Goal: Task Accomplishment & Management: Use online tool/utility

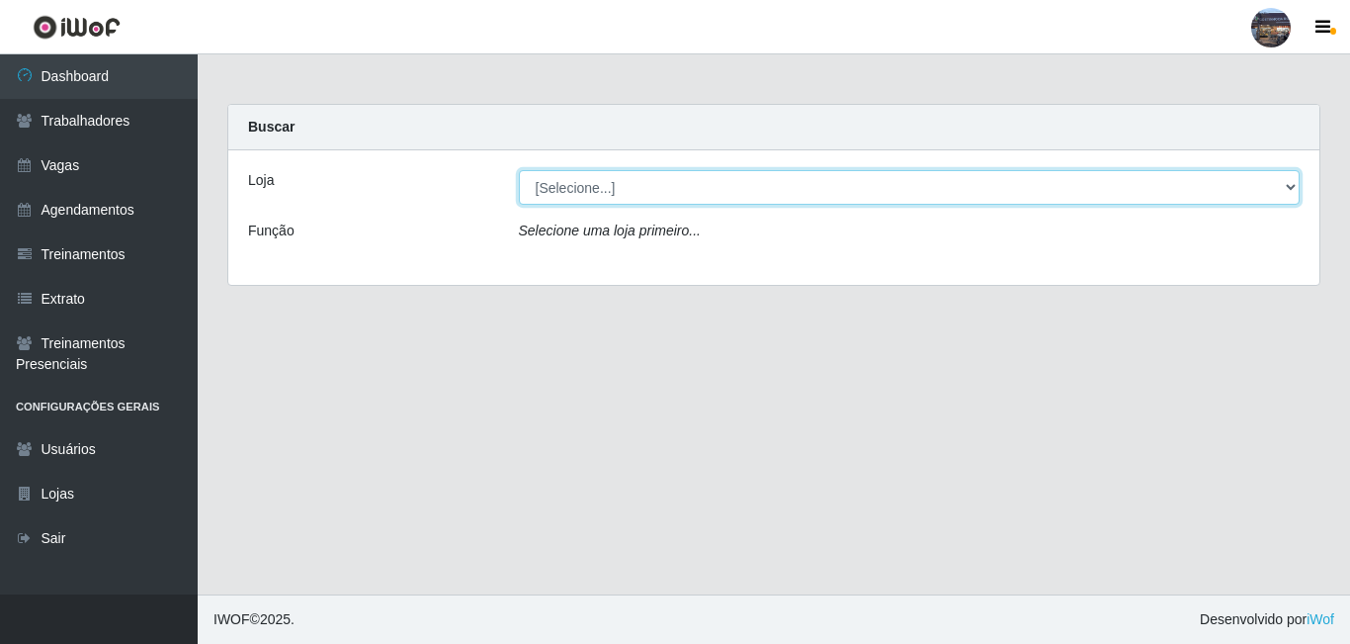
click at [545, 193] on select "[Selecione...] Gostinho da Roça" at bounding box center [910, 187] width 782 height 35
select select "303"
click at [519, 170] on select "[Selecione...] Gostinho da Roça" at bounding box center [910, 187] width 782 height 35
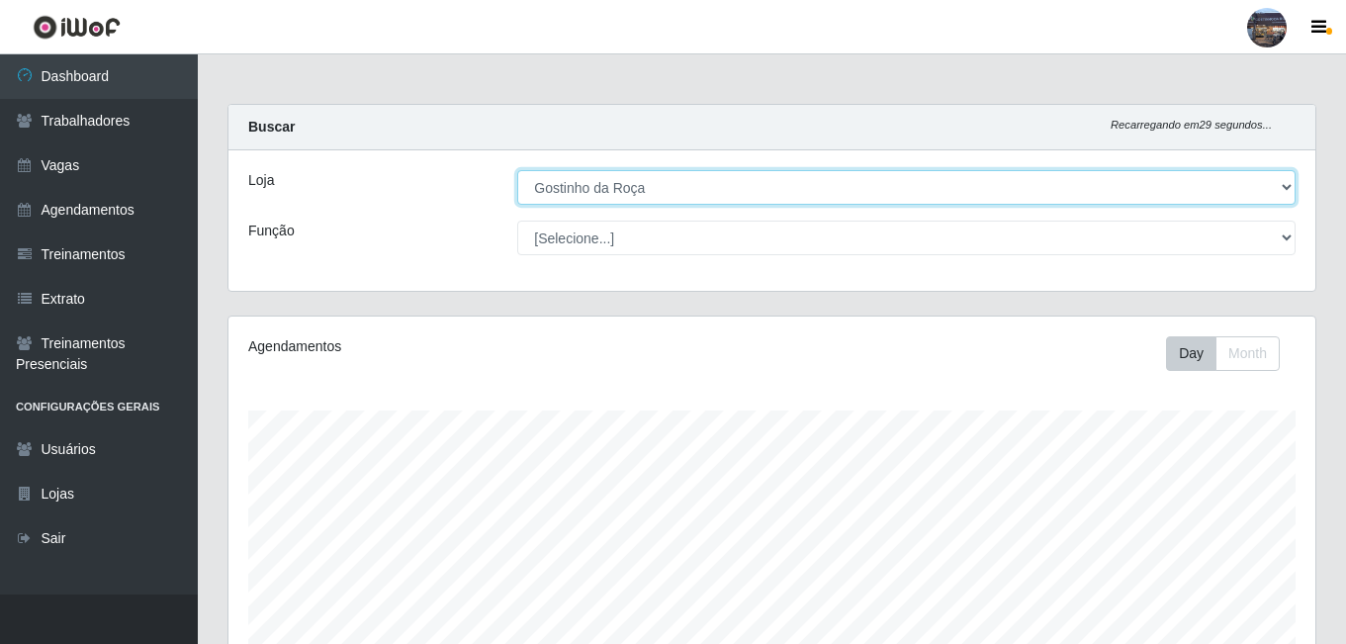
scroll to position [410, 1087]
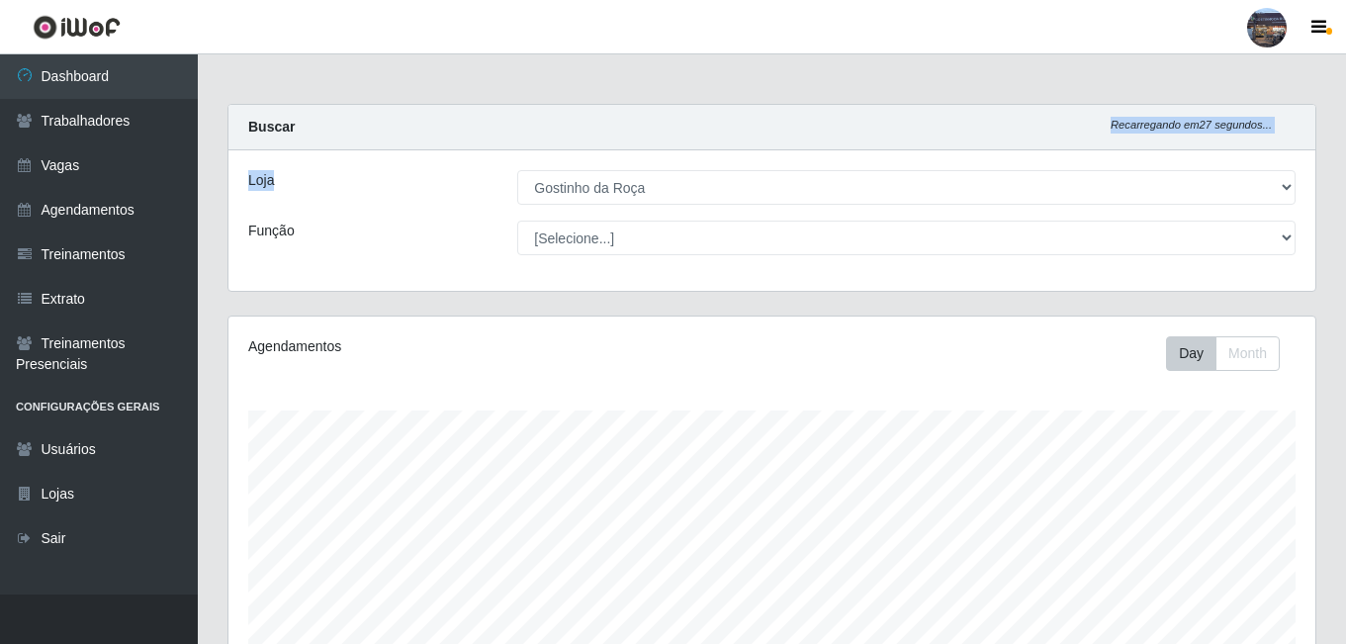
drag, startPoint x: 1345, startPoint y: 104, endPoint x: 1318, endPoint y: 227, distance: 126.4
click at [1322, 218] on div "Carregando... Buscar Recarregando em 27 segundos... Loja [Selecione...] Gostinh…" at bounding box center [772, 596] width 1148 height 984
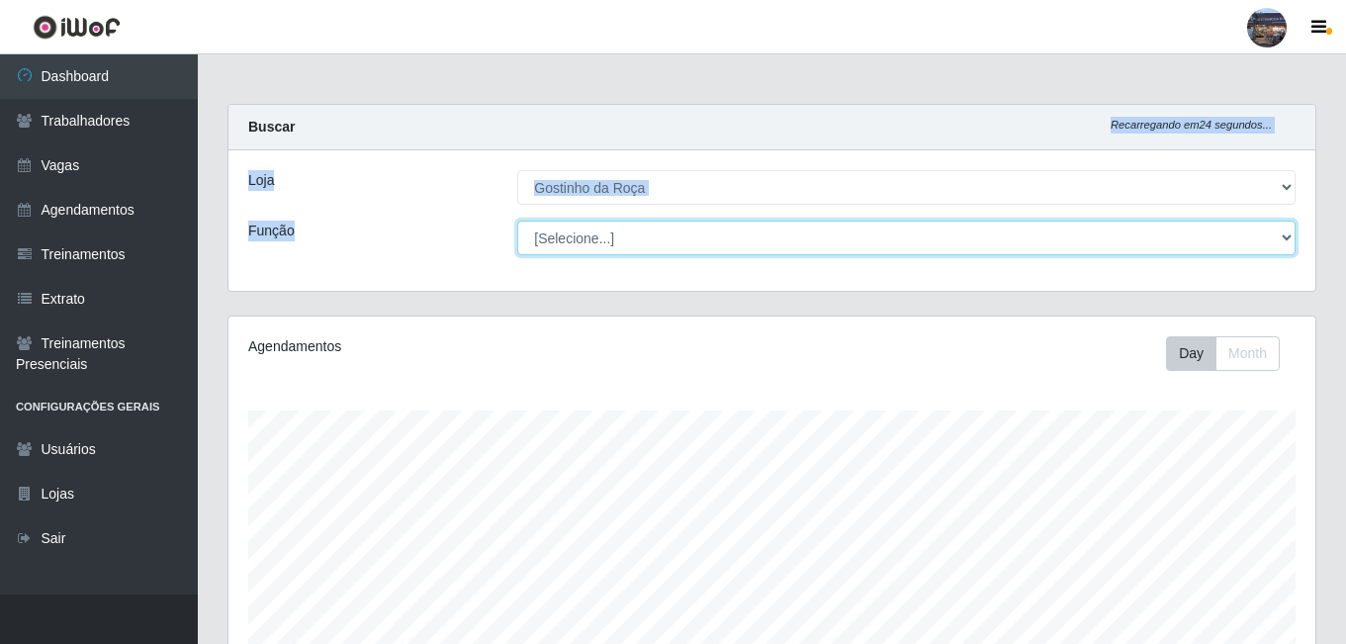
click at [779, 238] on select "[Selecione...] ASG ASG + ASG ++ Embalador Embalador + Embalador ++ Operador de …" at bounding box center [906, 237] width 778 height 35
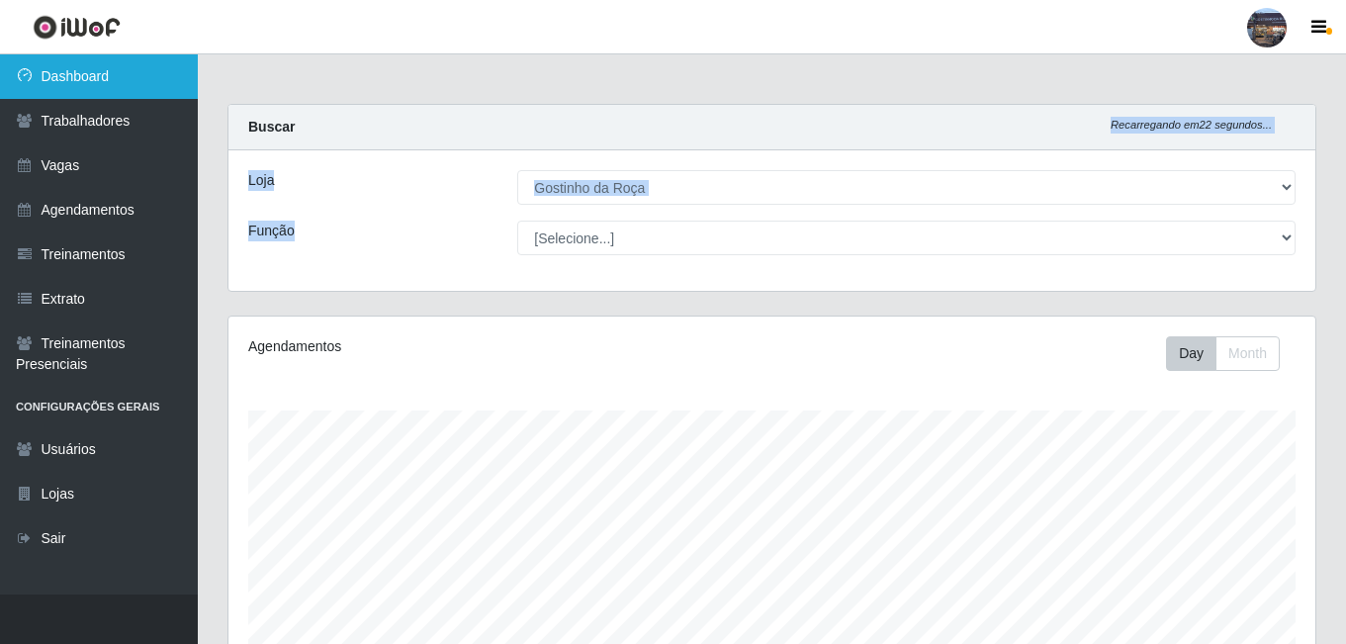
click at [136, 56] on link "Dashboard" at bounding box center [99, 76] width 198 height 44
click at [139, 76] on link "Dashboard" at bounding box center [99, 76] width 198 height 44
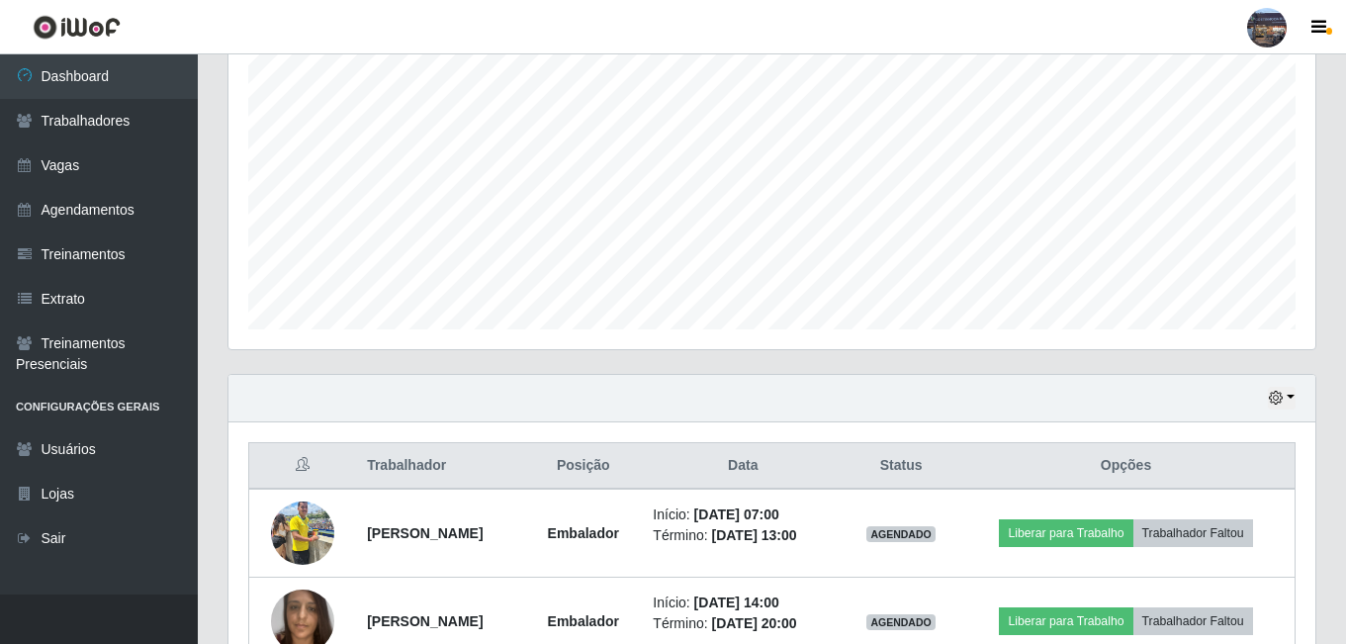
scroll to position [493, 0]
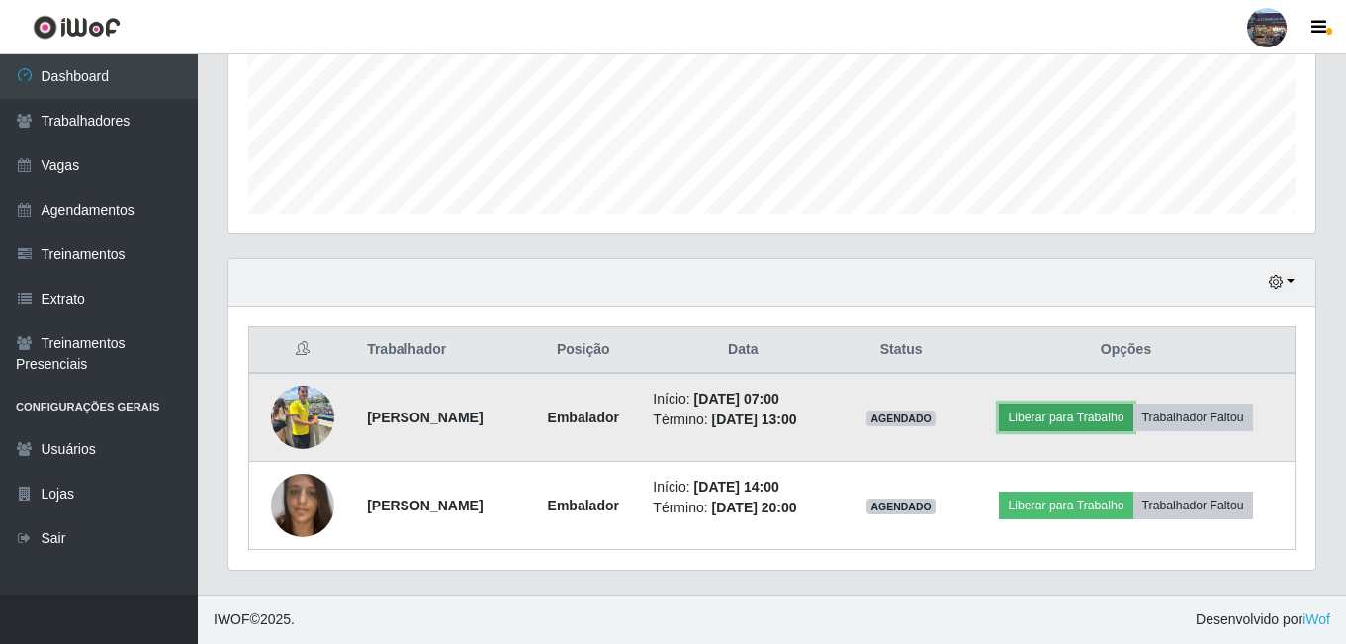
click at [1099, 425] on button "Liberar para Trabalho" at bounding box center [1065, 417] width 133 height 28
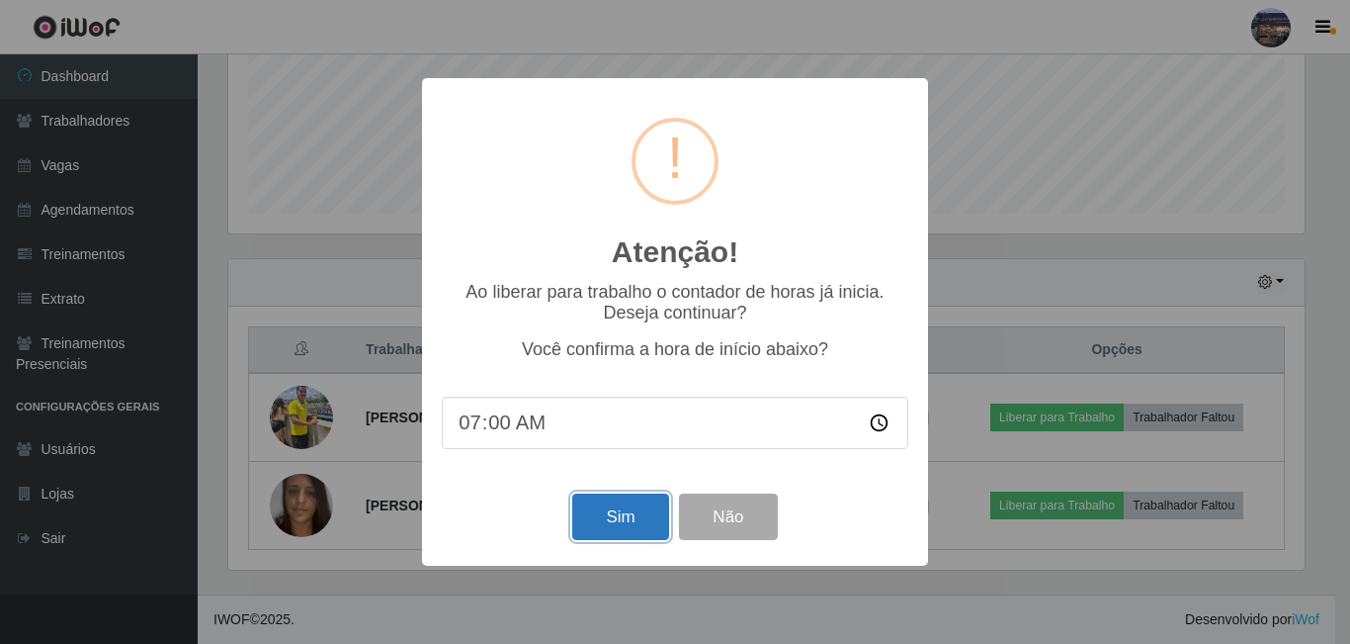
click at [624, 522] on button "Sim" at bounding box center [620, 516] width 96 height 46
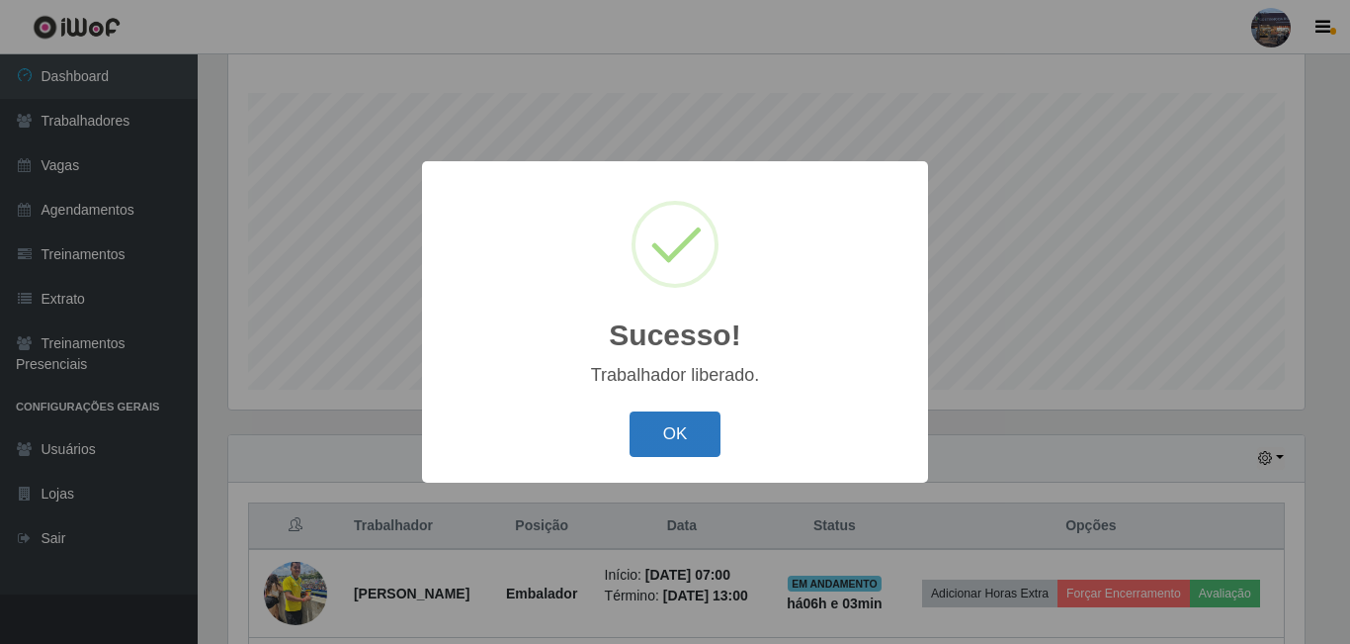
click at [707, 430] on button "OK" at bounding box center [676, 434] width 92 height 46
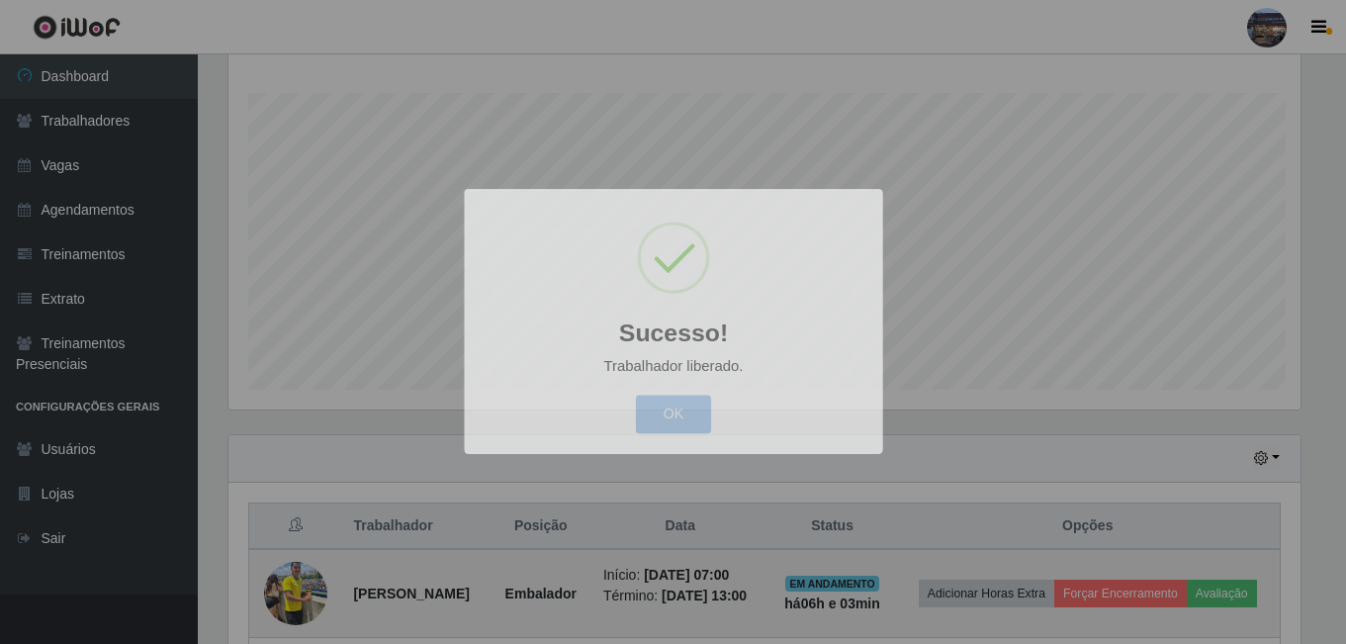
scroll to position [410, 1087]
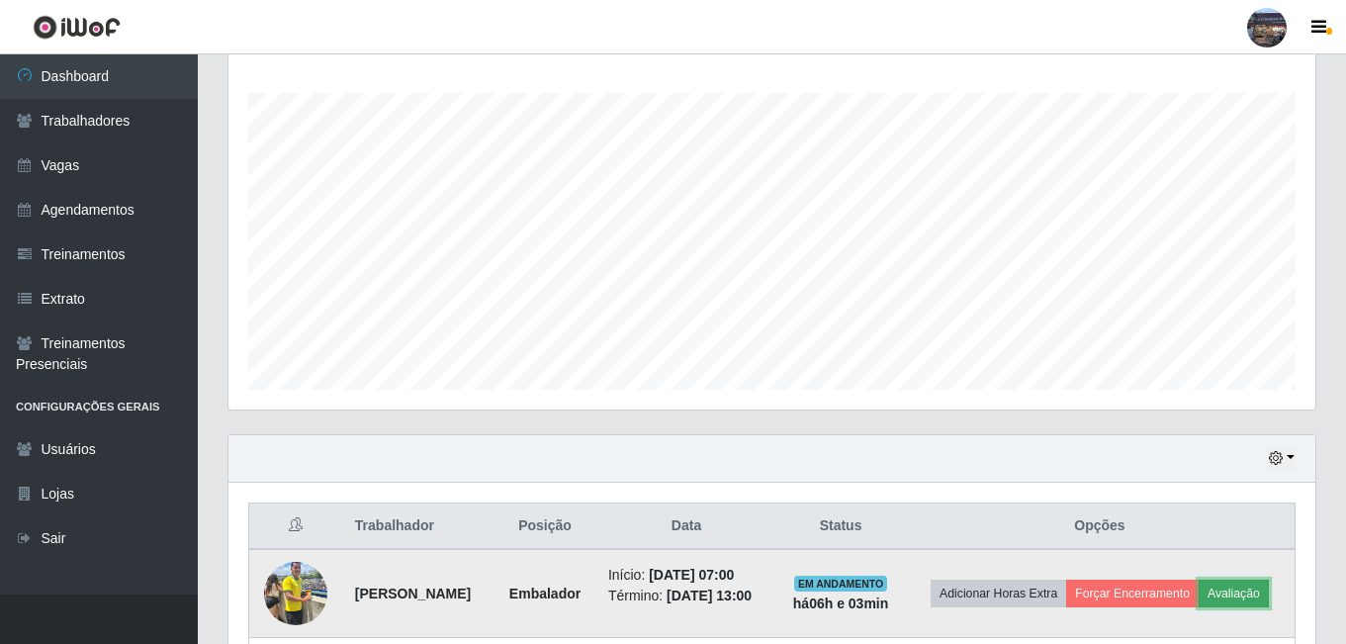
click at [1198, 607] on button "Avaliação" at bounding box center [1233, 593] width 70 height 28
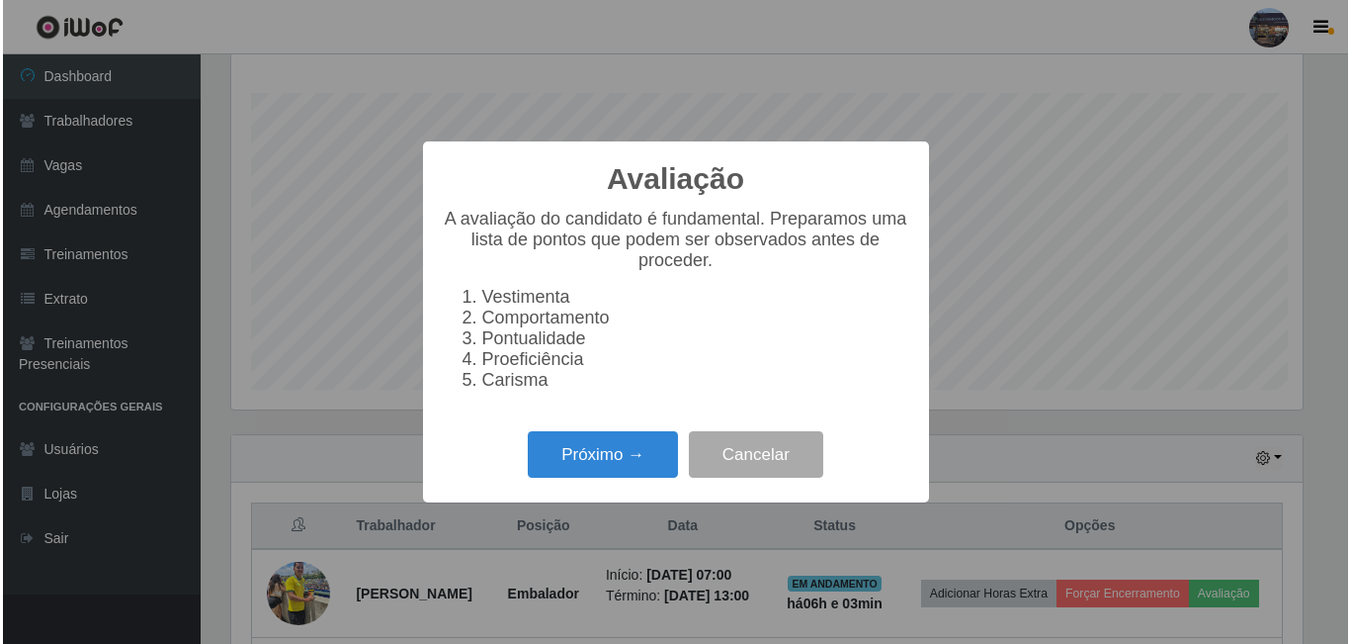
scroll to position [410, 1077]
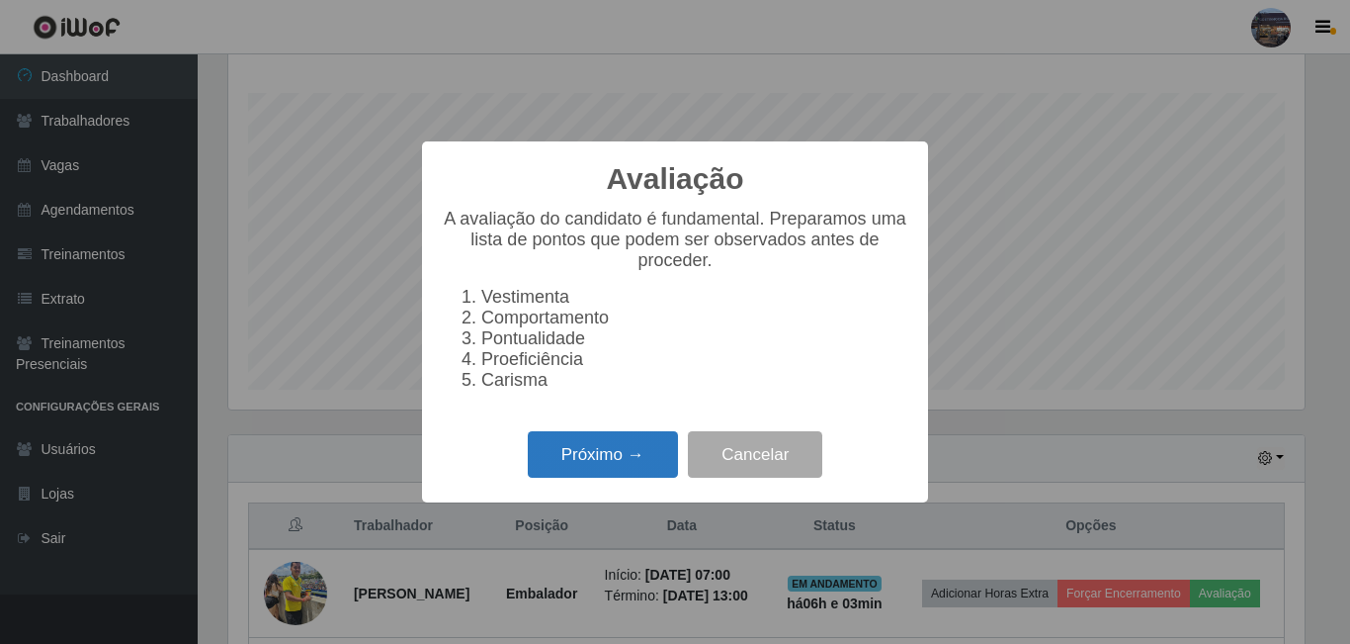
click at [639, 478] on button "Próximo →" at bounding box center [603, 454] width 150 height 46
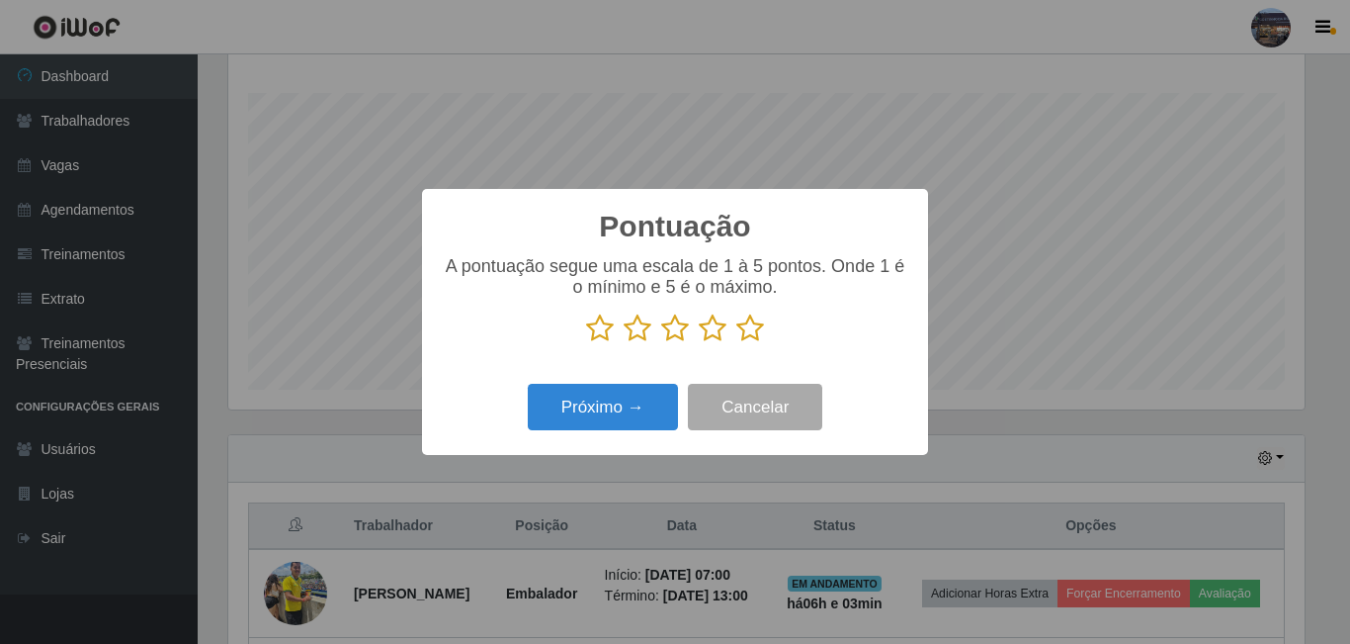
click at [753, 336] on icon at bounding box center [751, 328] width 28 height 30
click at [737, 343] on input "radio" at bounding box center [737, 343] width 0 height 0
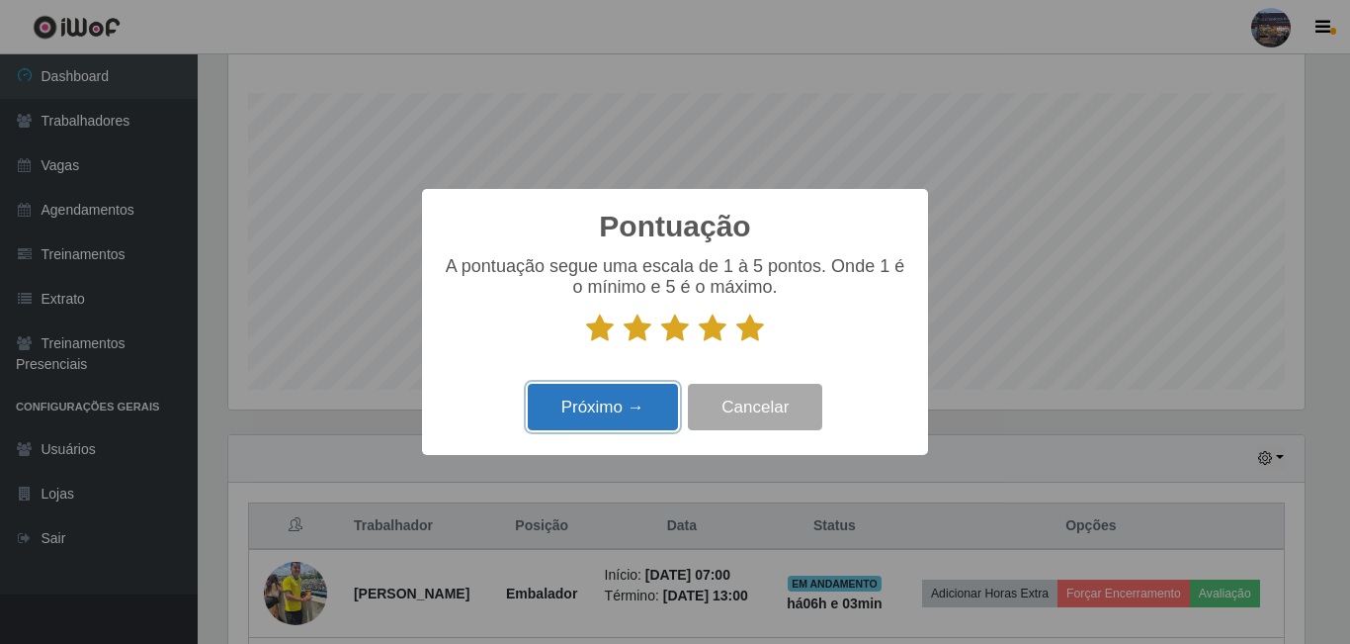
click at [619, 407] on button "Próximo →" at bounding box center [603, 407] width 150 height 46
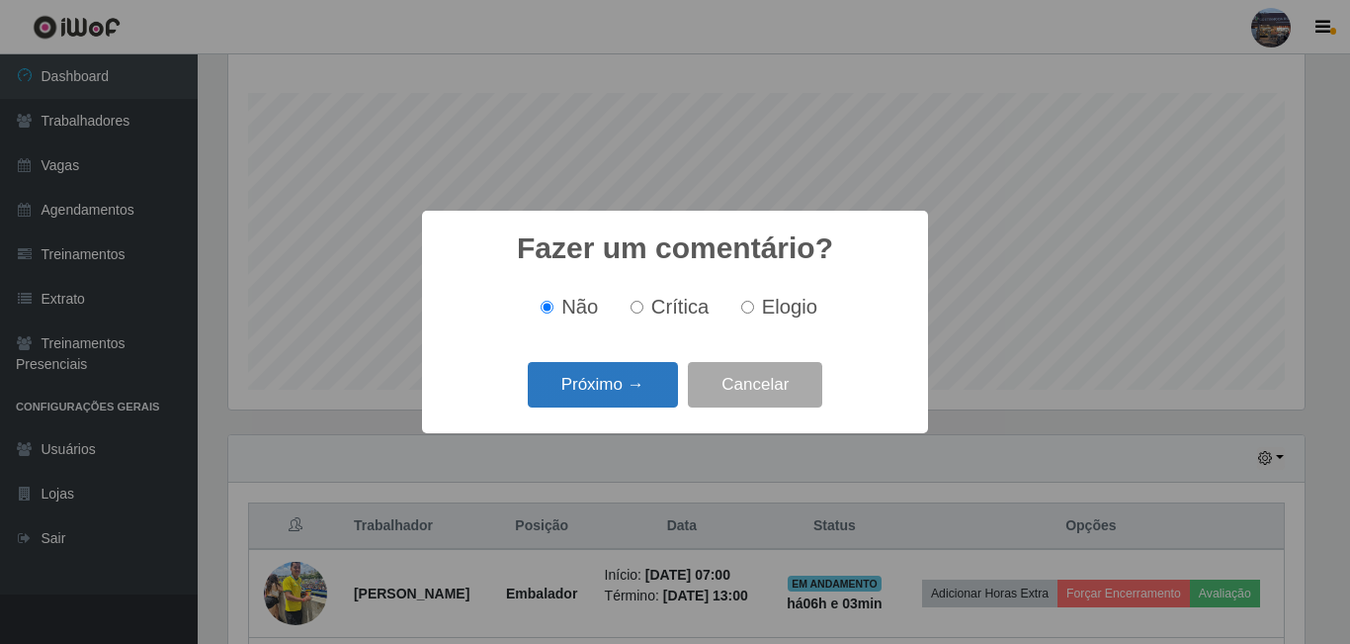
click at [612, 389] on button "Próximo →" at bounding box center [603, 385] width 150 height 46
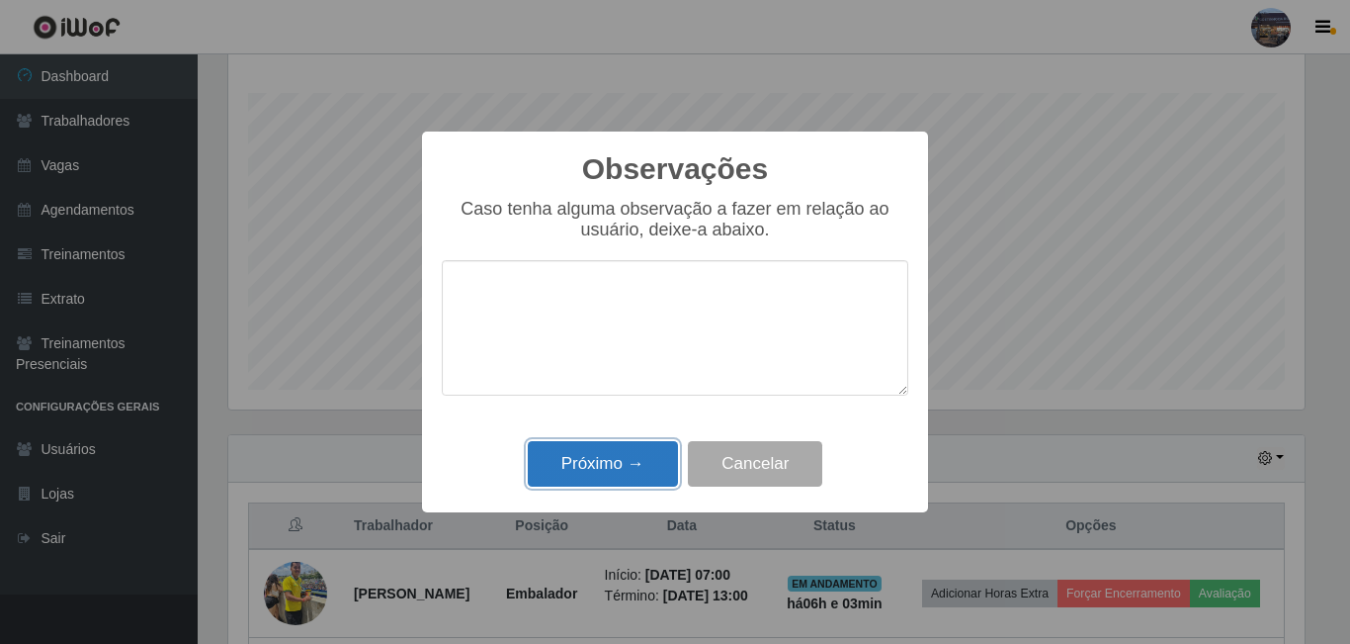
click at [636, 450] on button "Próximo →" at bounding box center [603, 464] width 150 height 46
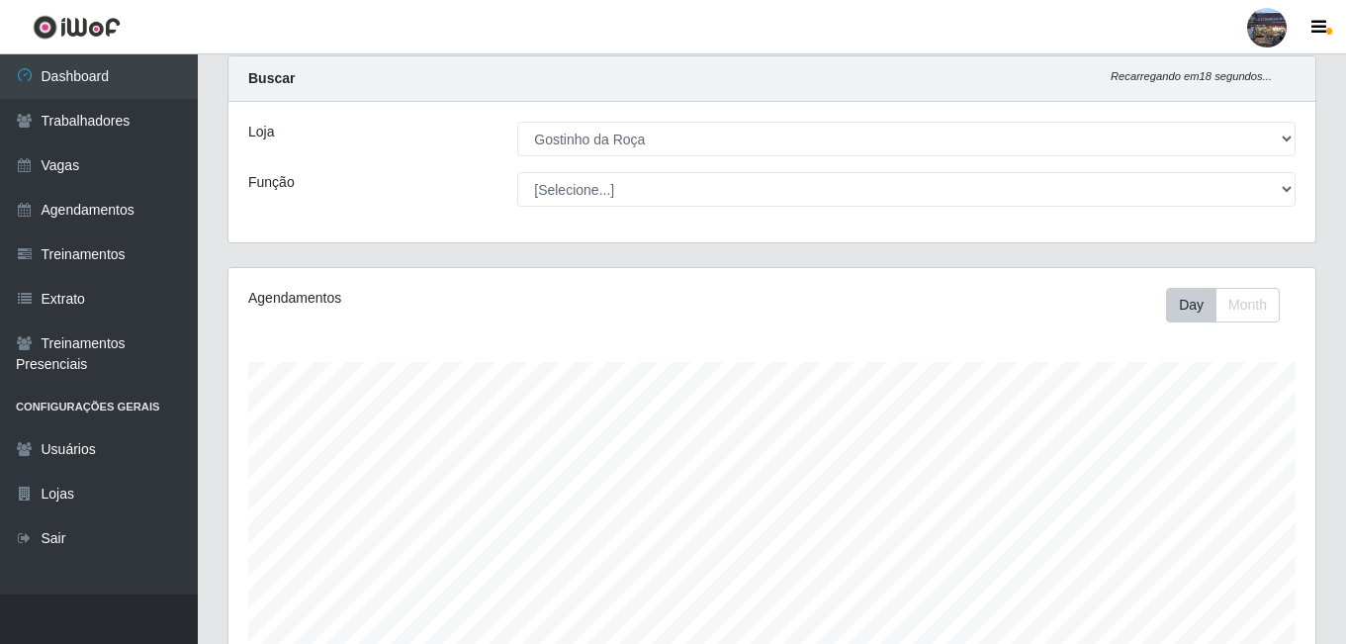
scroll to position [0, 0]
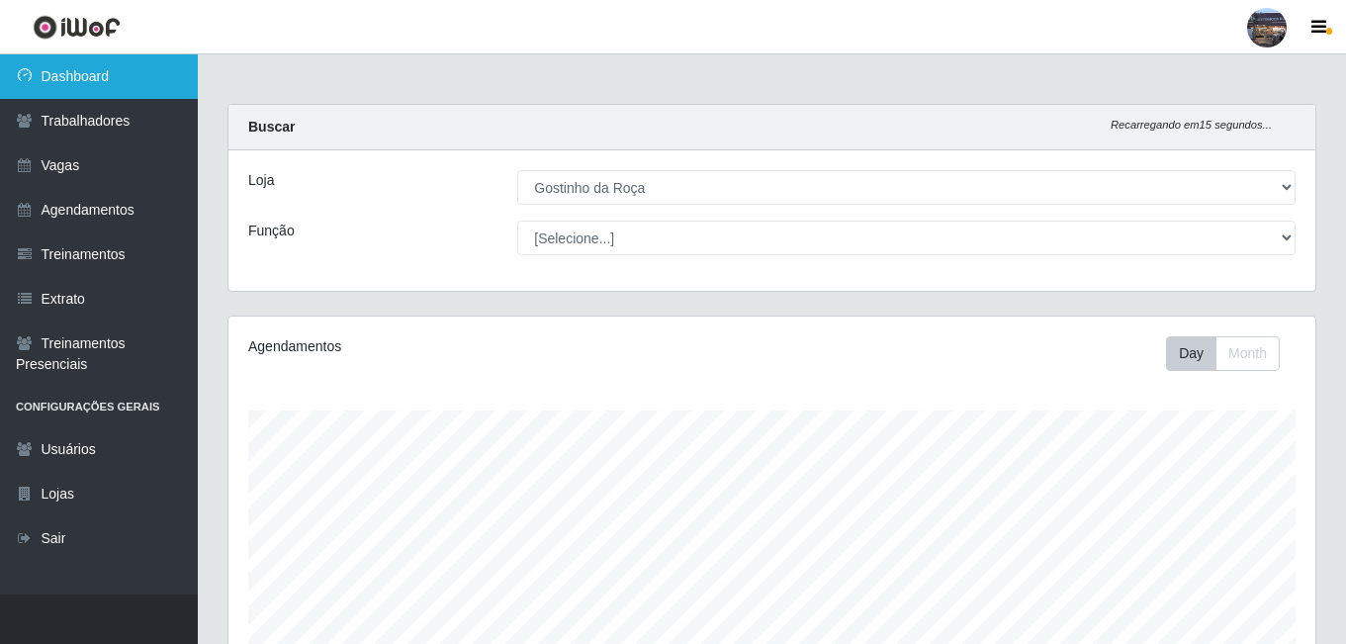
drag, startPoint x: 127, startPoint y: 84, endPoint x: 465, endPoint y: 173, distance: 349.6
click at [127, 83] on link "Dashboard" at bounding box center [99, 76] width 198 height 44
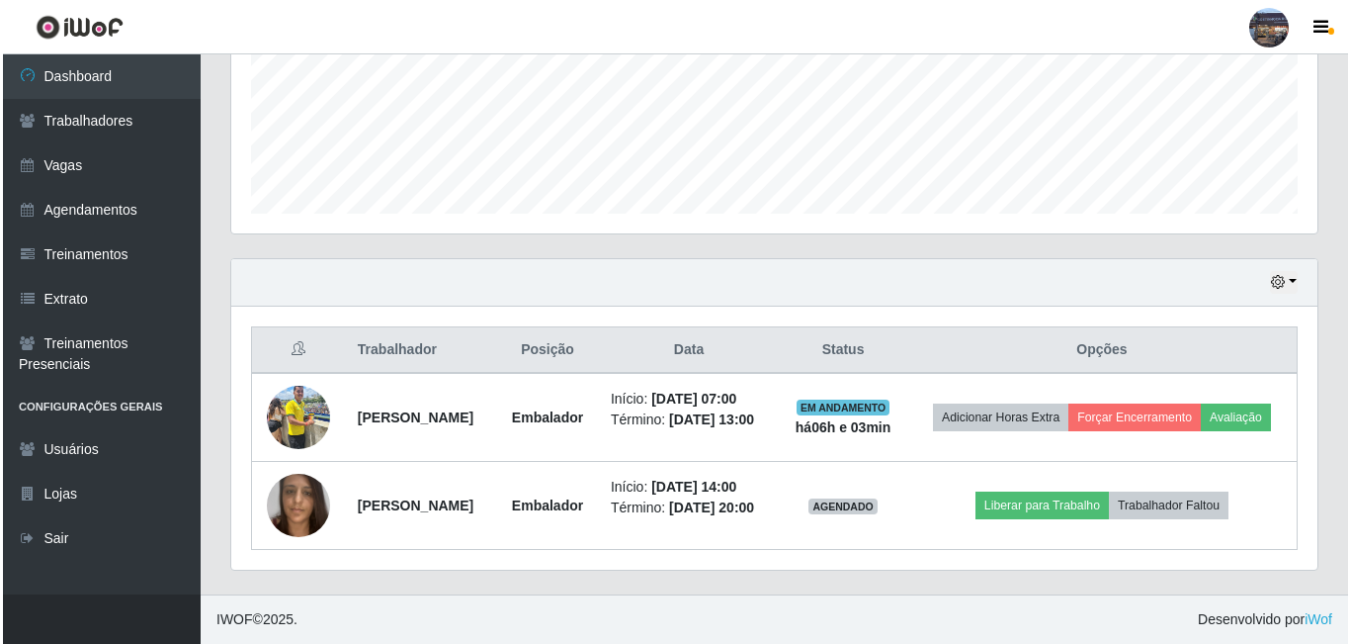
scroll to position [515, 0]
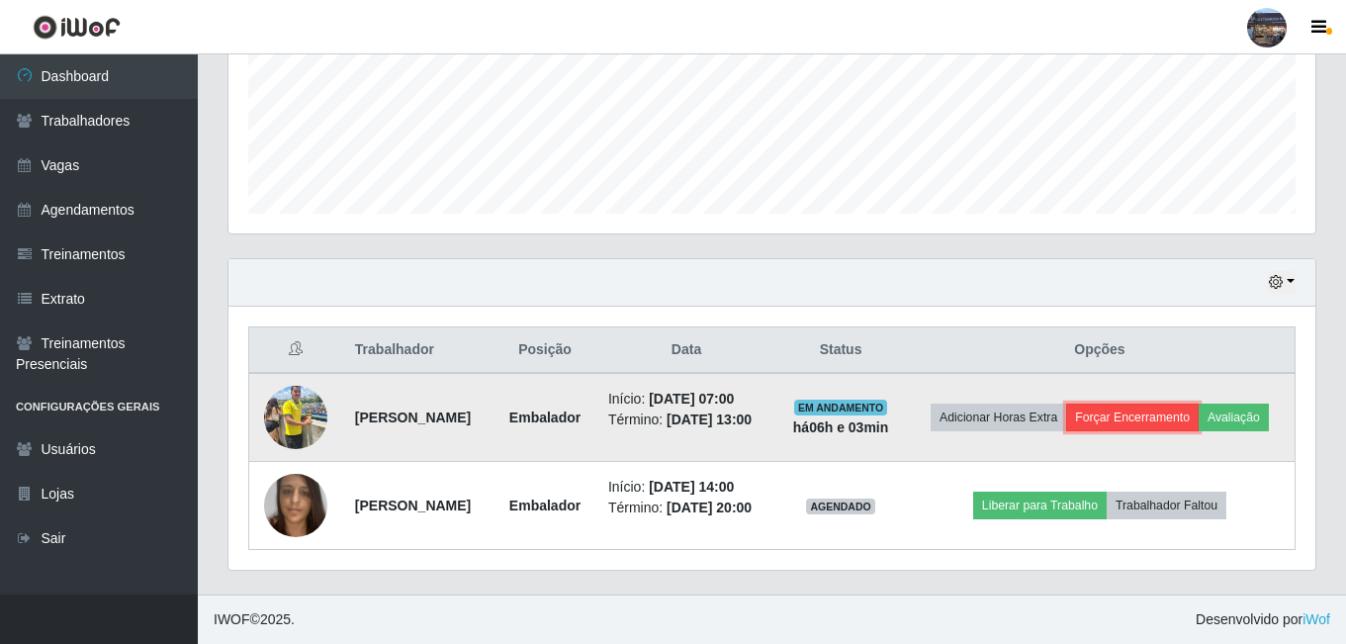
click at [1198, 403] on button "Forçar Encerramento" at bounding box center [1132, 417] width 132 height 28
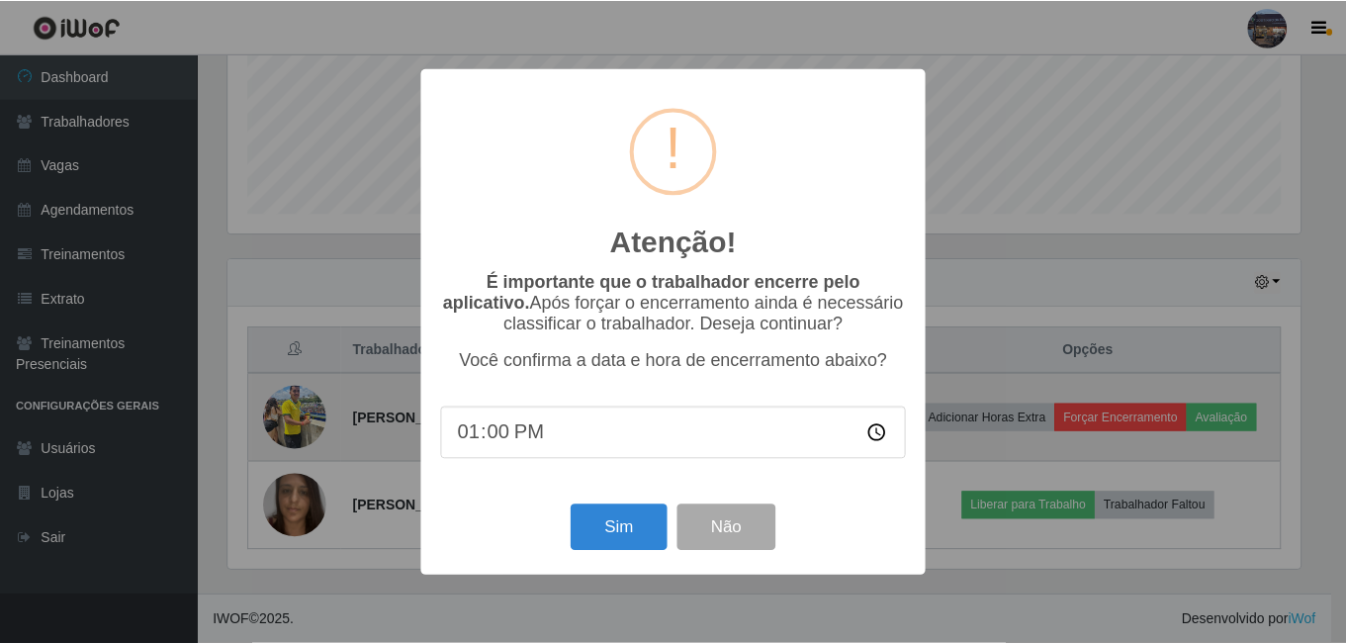
scroll to position [410, 1077]
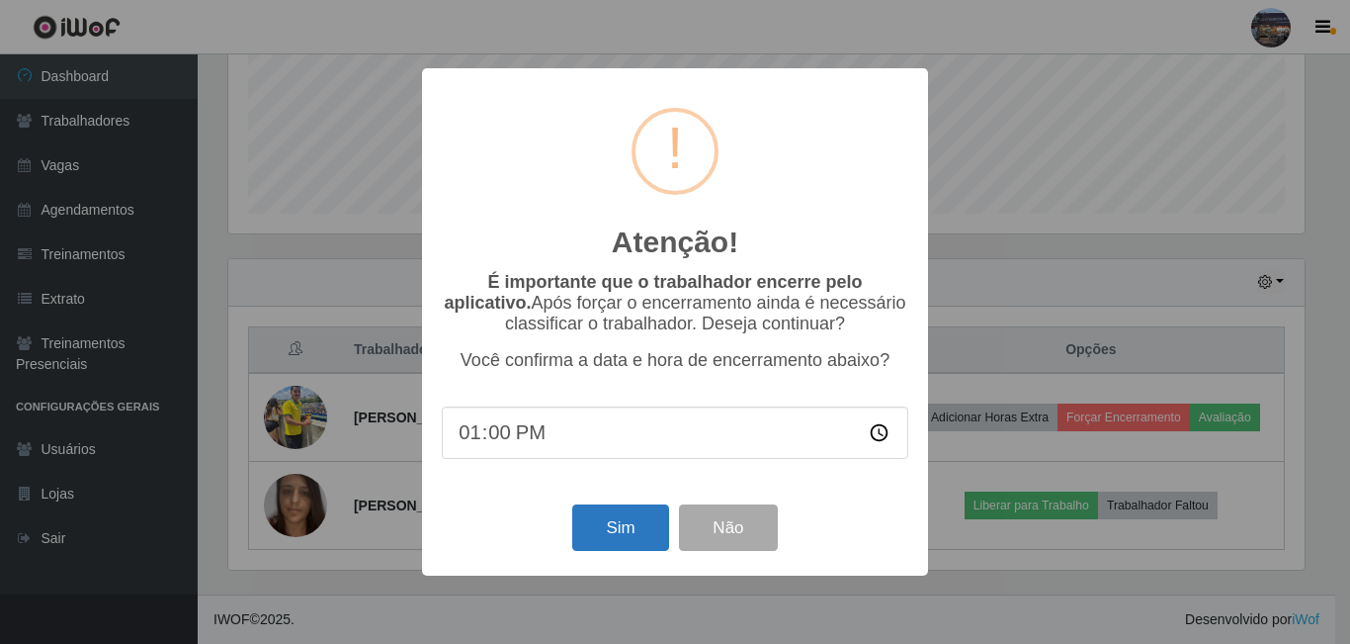
click at [635, 552] on div "Sim Não" at bounding box center [675, 527] width 467 height 56
click at [634, 551] on button "Sim" at bounding box center [620, 527] width 96 height 46
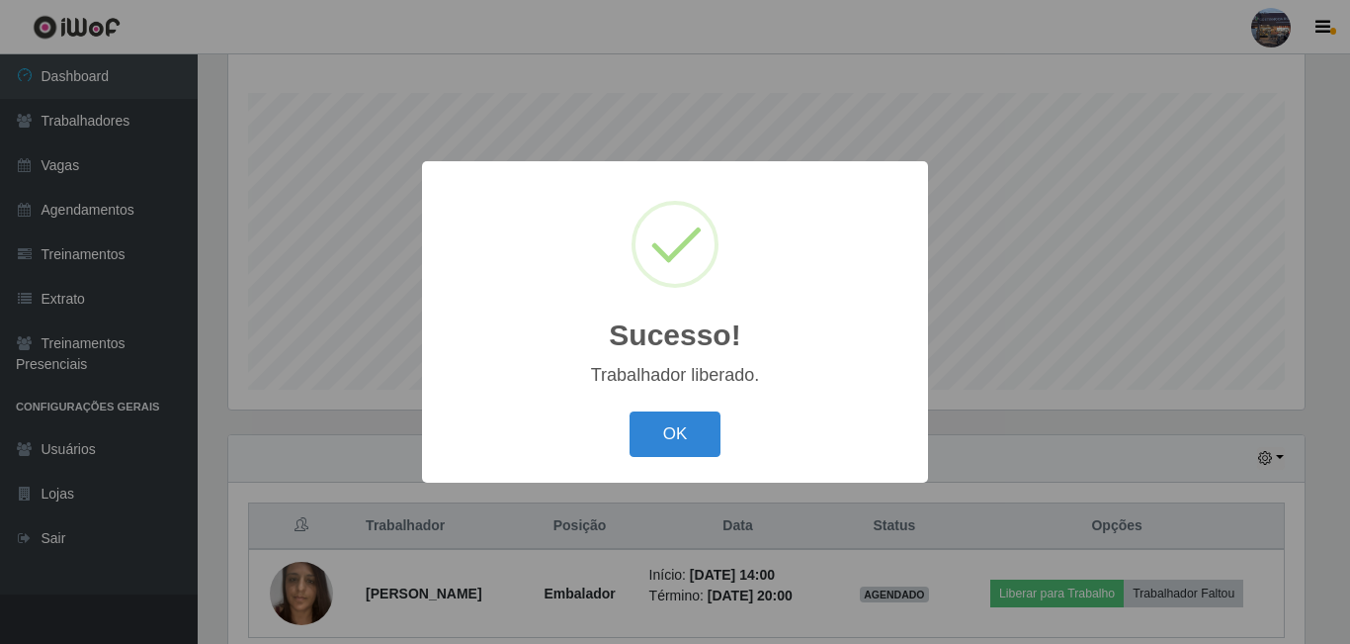
click at [630, 411] on button "OK" at bounding box center [676, 434] width 92 height 46
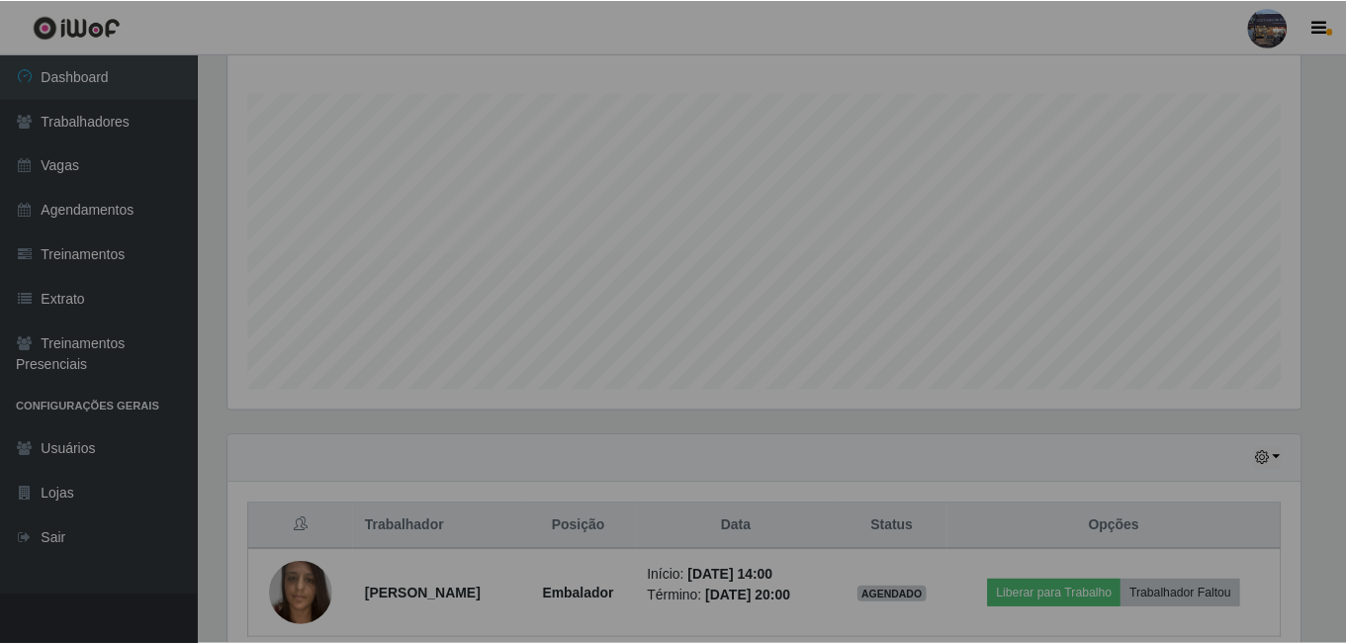
scroll to position [410, 1087]
